Goal: Contribute content: Add original content to the website for others to see

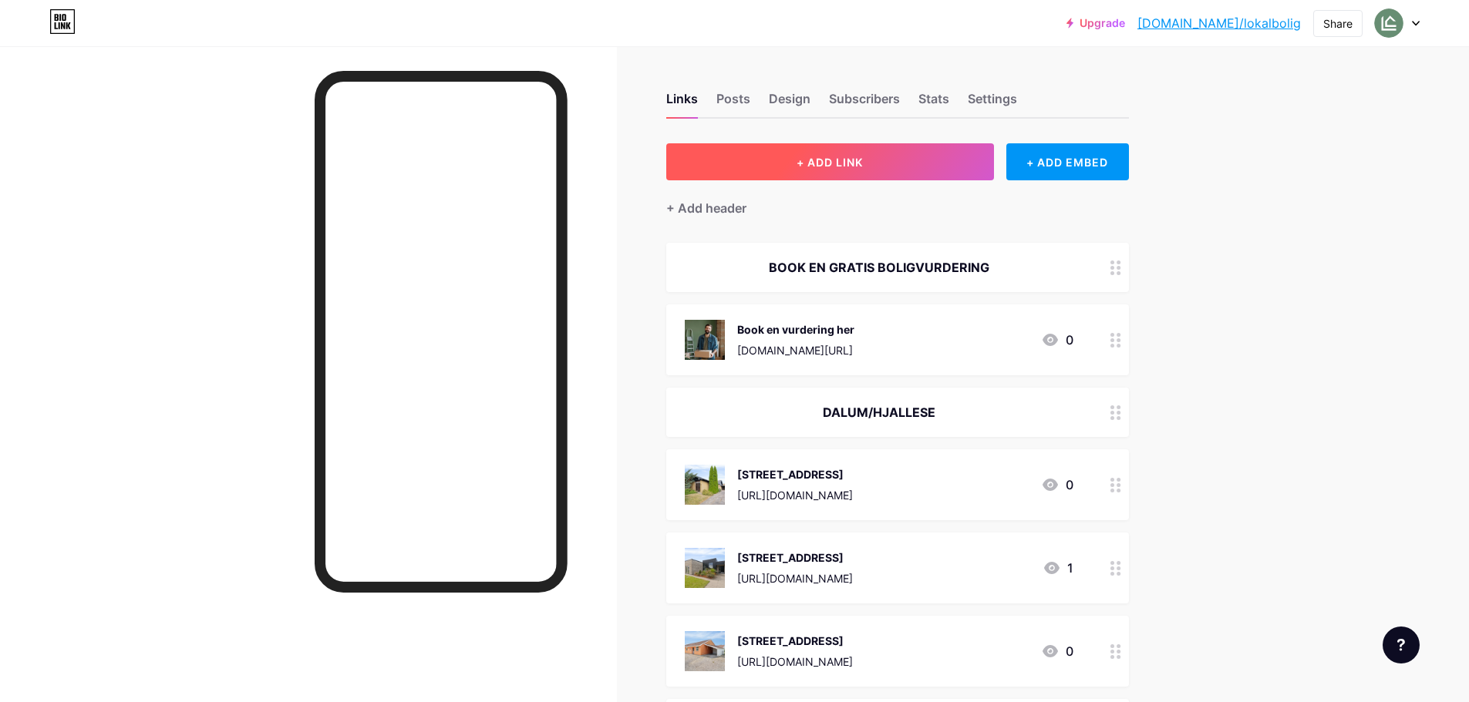
click at [916, 177] on button "+ ADD LINK" at bounding box center [830, 161] width 328 height 37
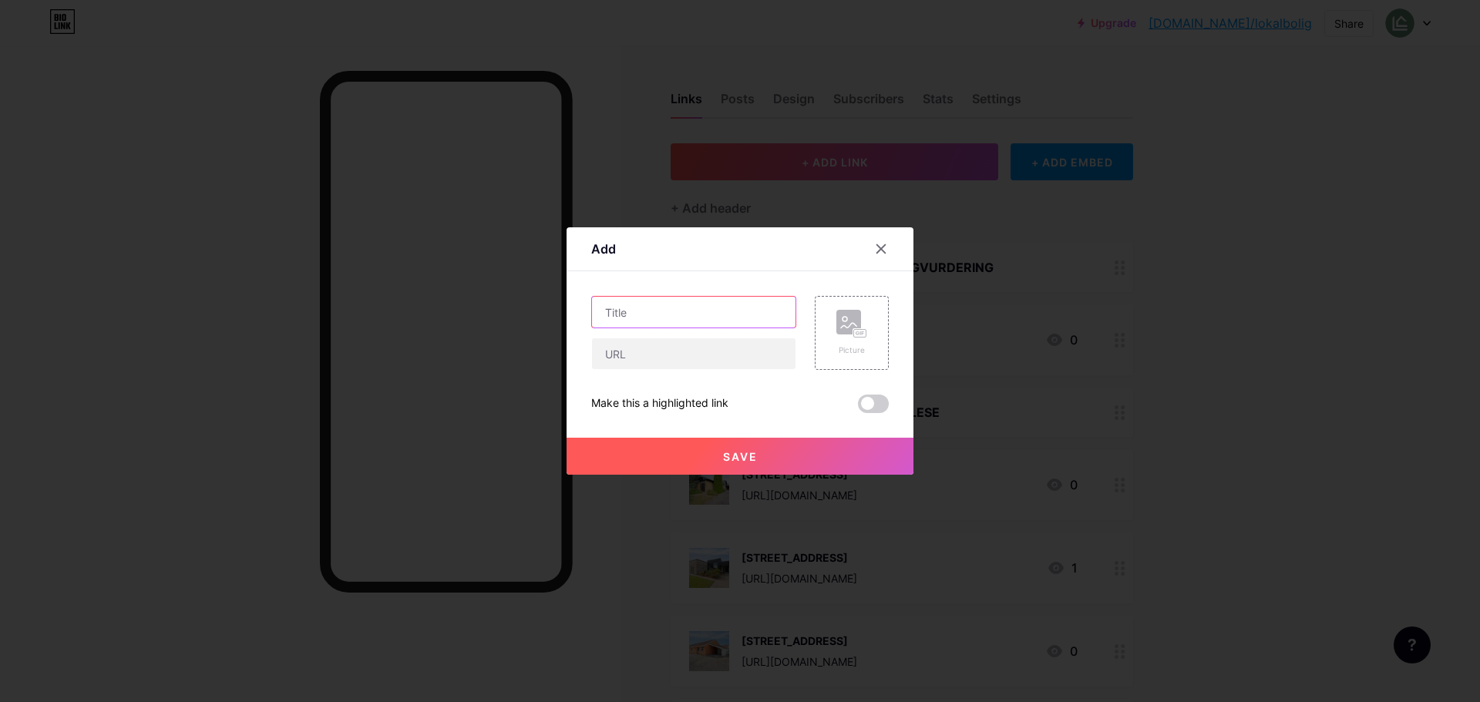
click at [708, 314] on input "text" at bounding box center [694, 312] width 204 height 31
paste input "Hjortetakken 98 5250 [GEOGRAPHIC_DATA]"
click at [682, 308] on input "Hjortetakken 98 5250 [GEOGRAPHIC_DATA]" at bounding box center [694, 312] width 204 height 31
click at [686, 311] on input "Hjortetakken 98 5250 [GEOGRAPHIC_DATA]" at bounding box center [694, 312] width 204 height 31
type input "[STREET_ADDRESS]"
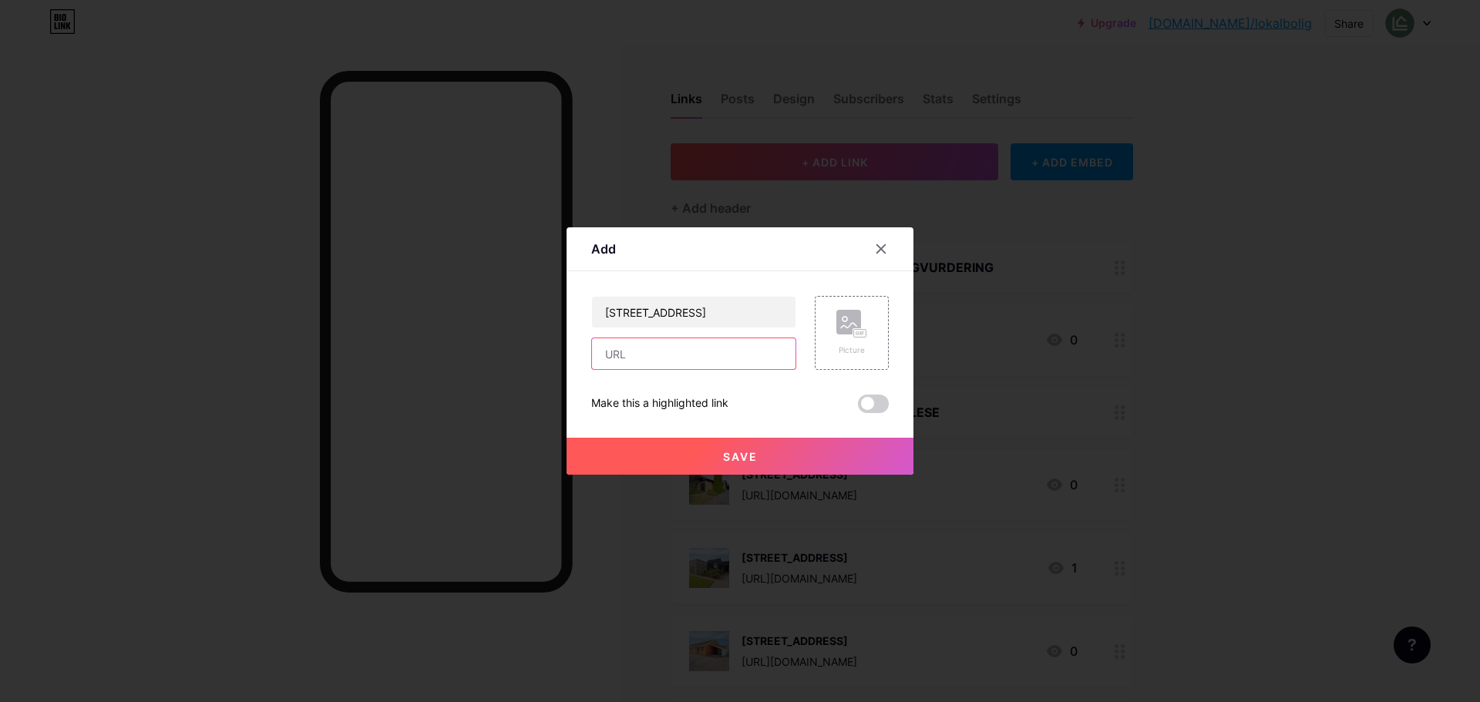
click at [701, 355] on input "text" at bounding box center [694, 353] width 204 height 31
paste input "[URL][DOMAIN_NAME]"
type input "[URL][DOMAIN_NAME]"
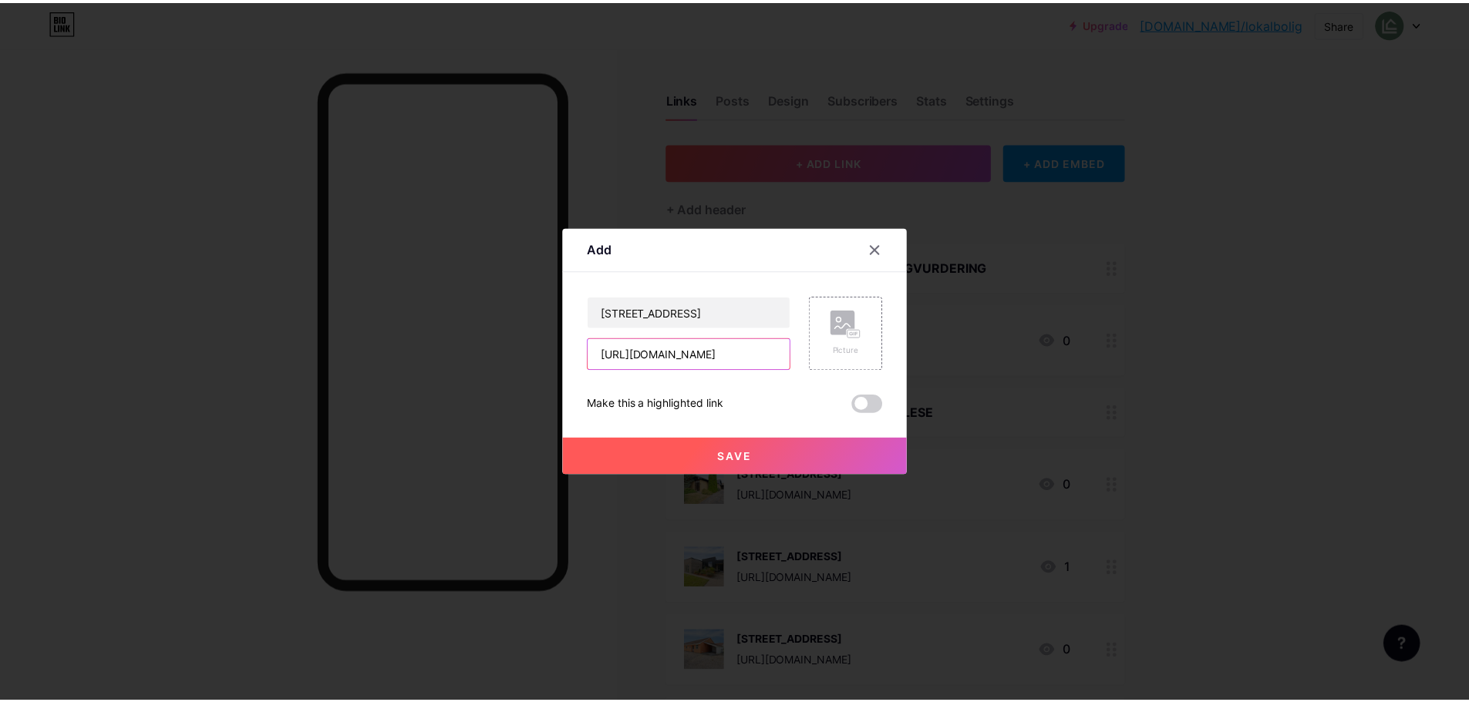
scroll to position [0, 0]
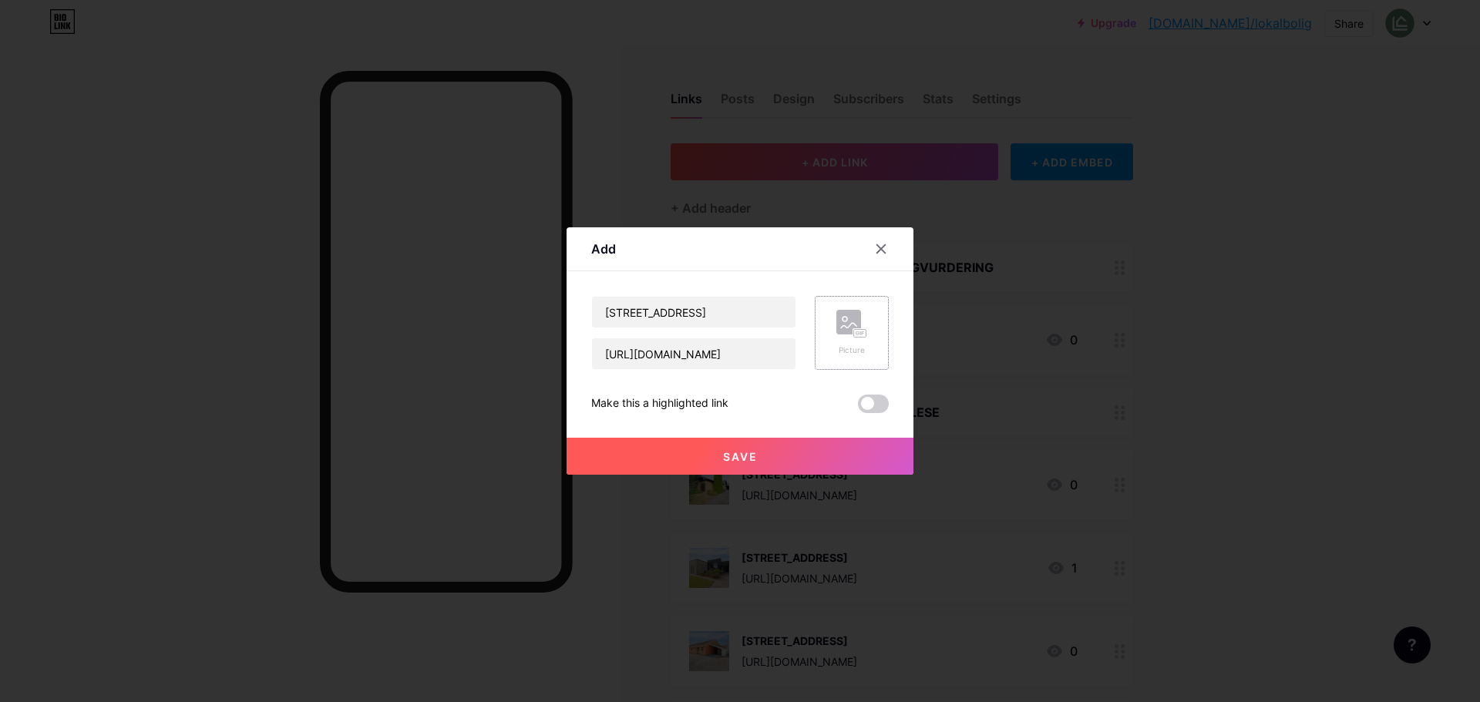
click at [862, 335] on icon at bounding box center [863, 333] width 2 height 4
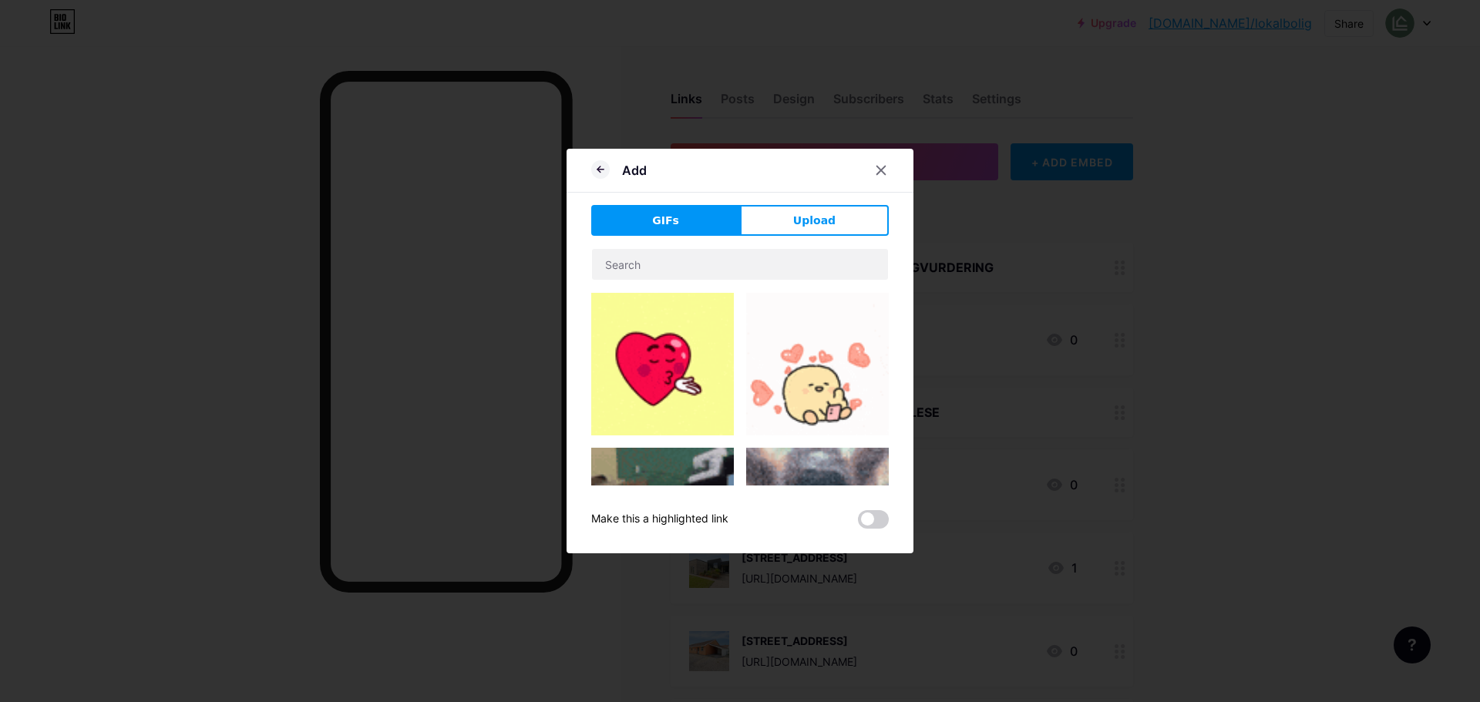
click at [841, 223] on button "Upload" at bounding box center [814, 220] width 149 height 31
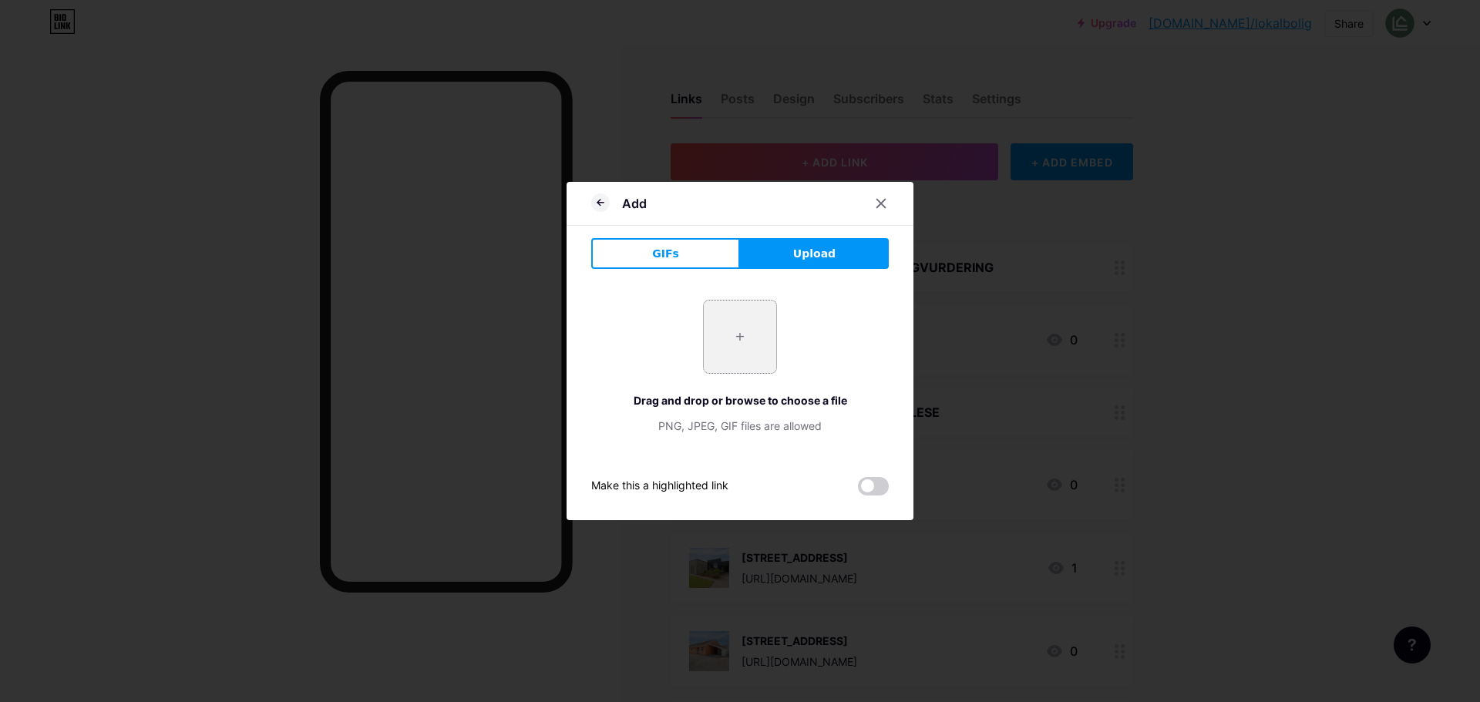
click at [762, 348] on input "file" at bounding box center [740, 337] width 72 height 72
type input "C:\fakepath\DSC07366.webp"
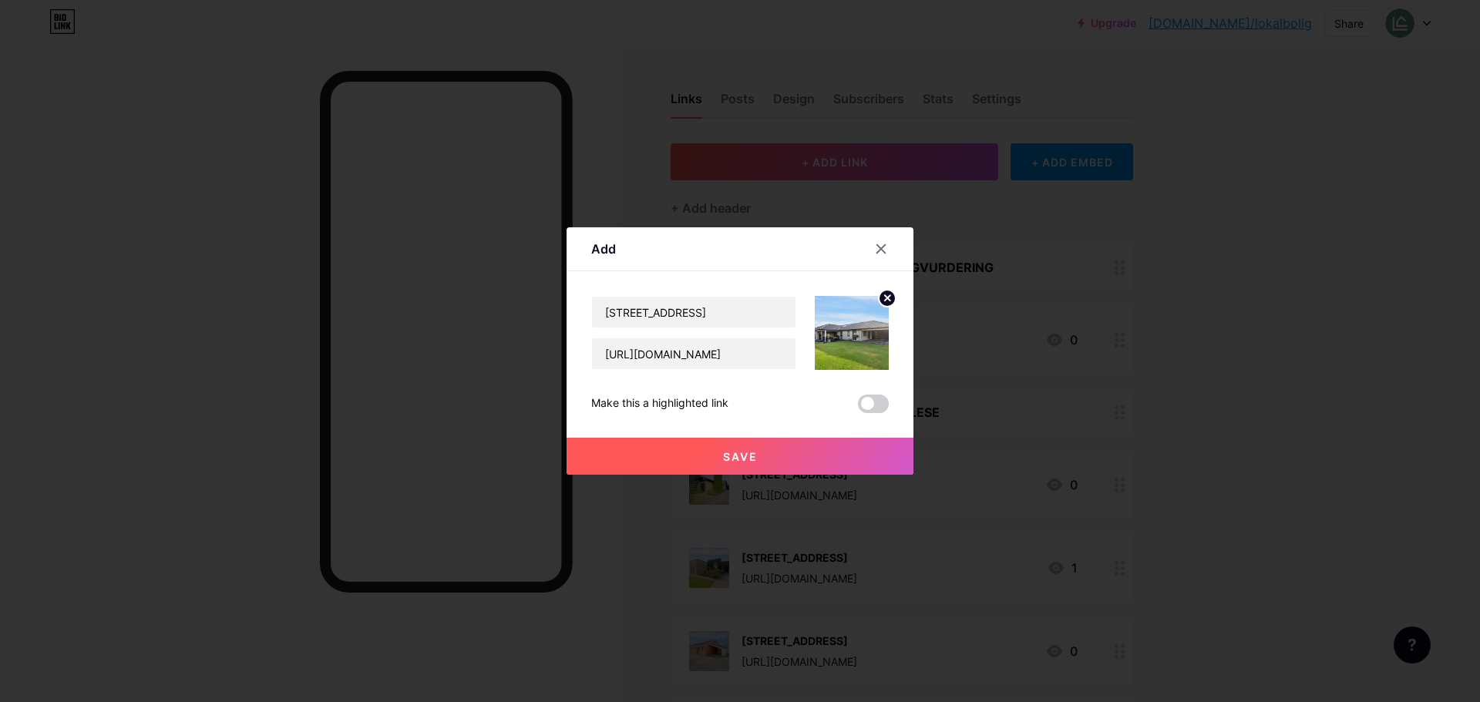
click at [802, 457] on button "Save" at bounding box center [740, 456] width 347 height 37
